Goal: Information Seeking & Learning: Learn about a topic

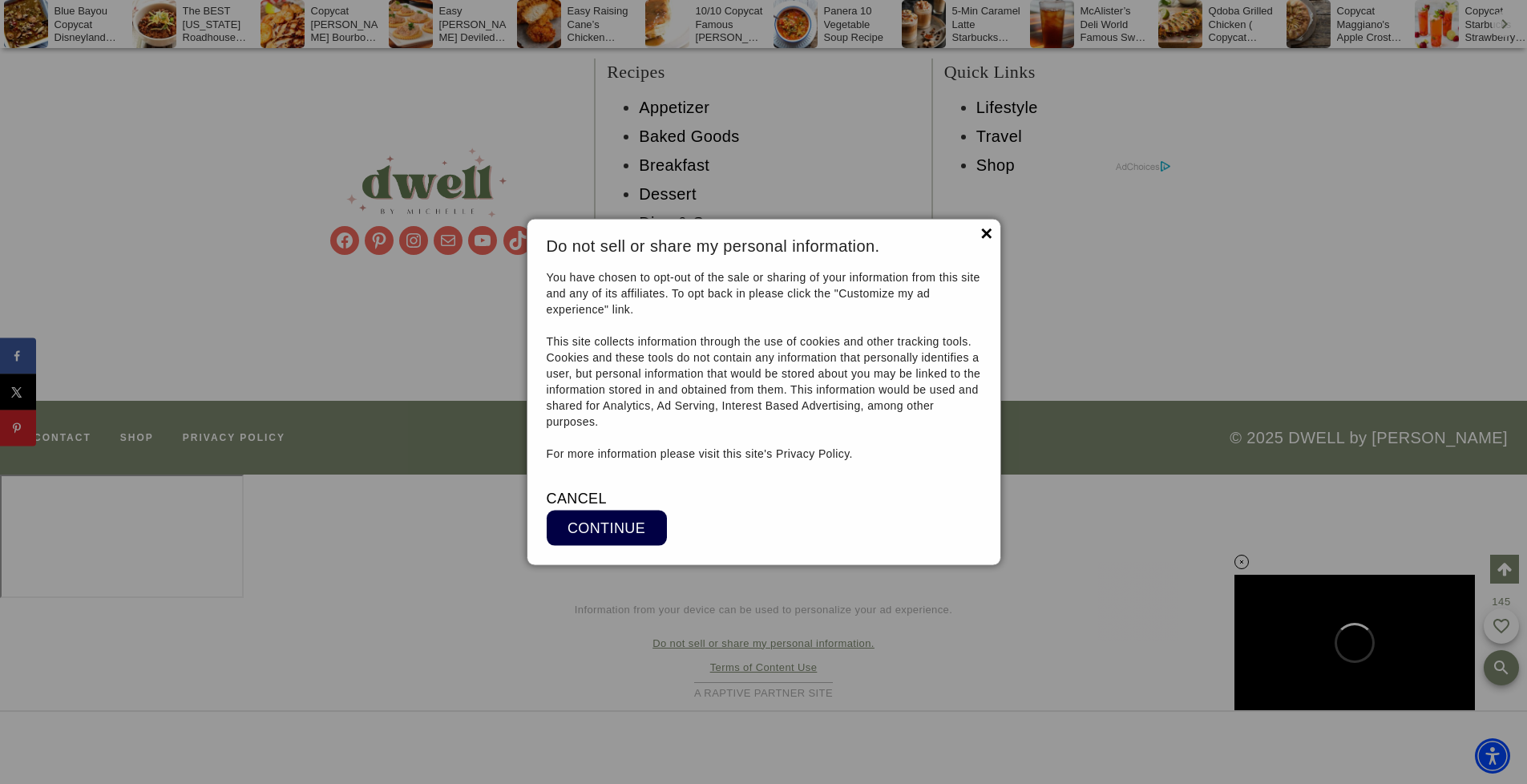
scroll to position [17415, 0]
